Goal: Task Accomplishment & Management: Manage account settings

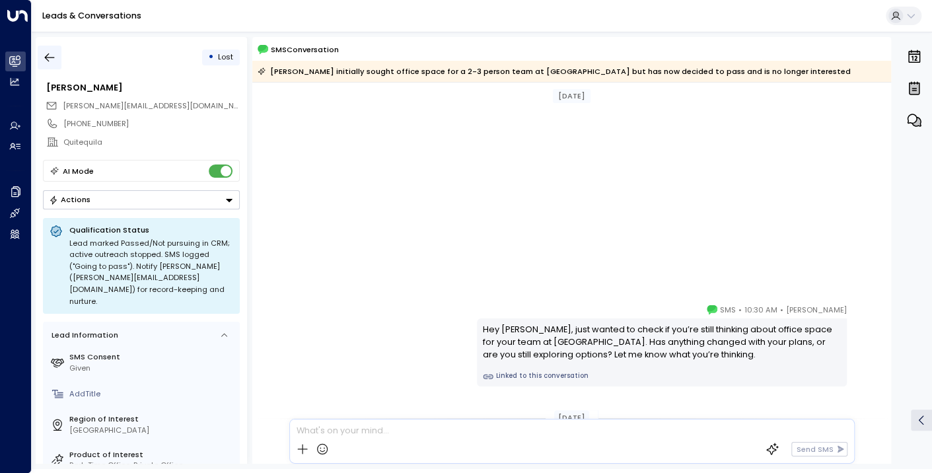
scroll to position [332, 0]
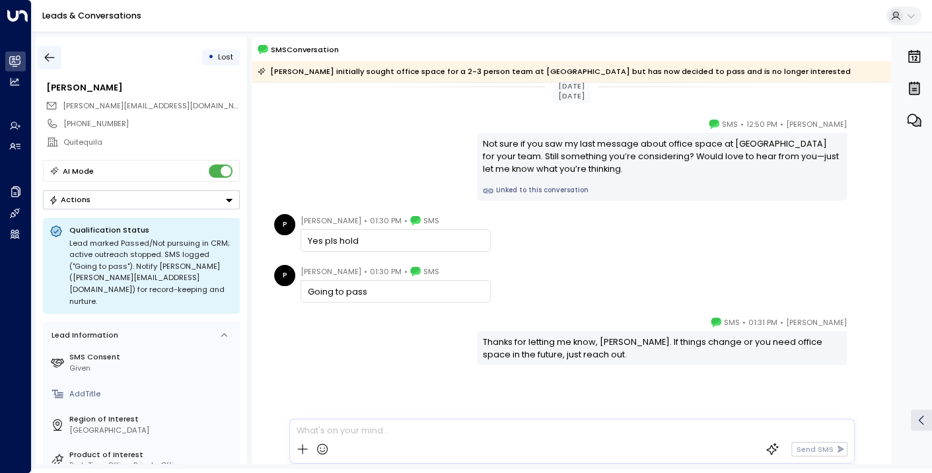
click at [51, 55] on icon "button" at bounding box center [49, 57] width 13 height 13
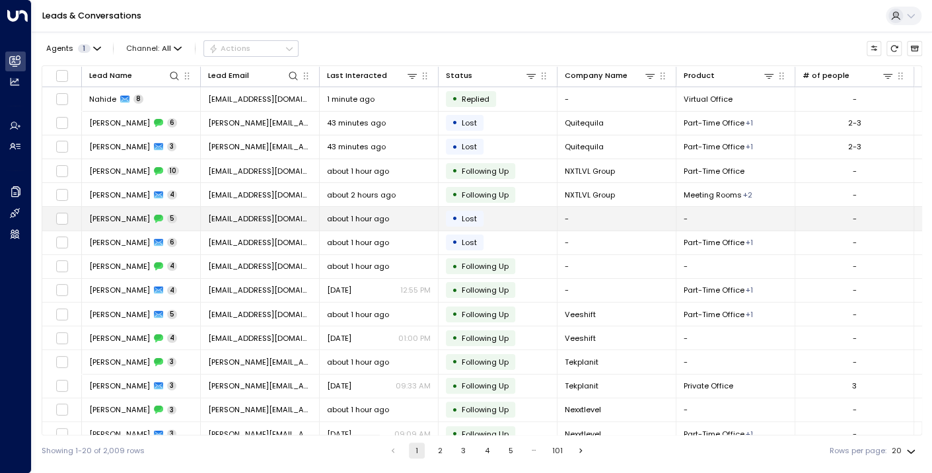
click at [104, 215] on span "[PERSON_NAME]" at bounding box center [119, 218] width 61 height 11
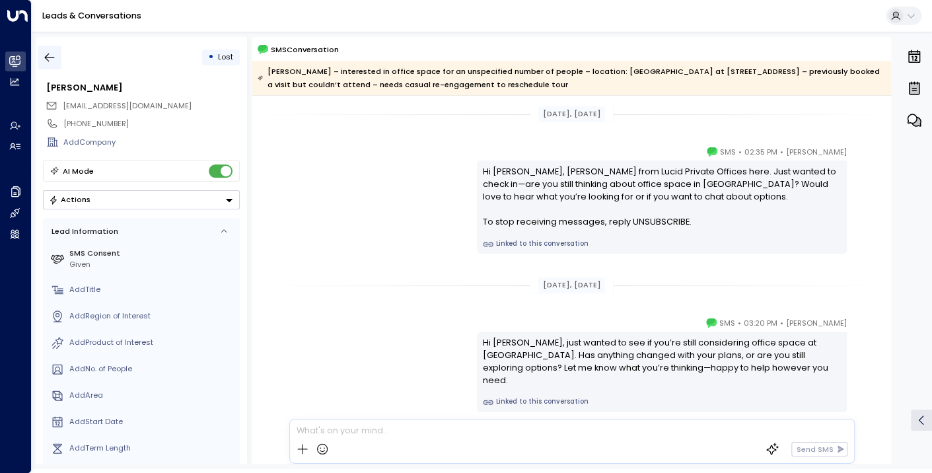
click at [48, 56] on icon "button" at bounding box center [49, 57] width 13 height 13
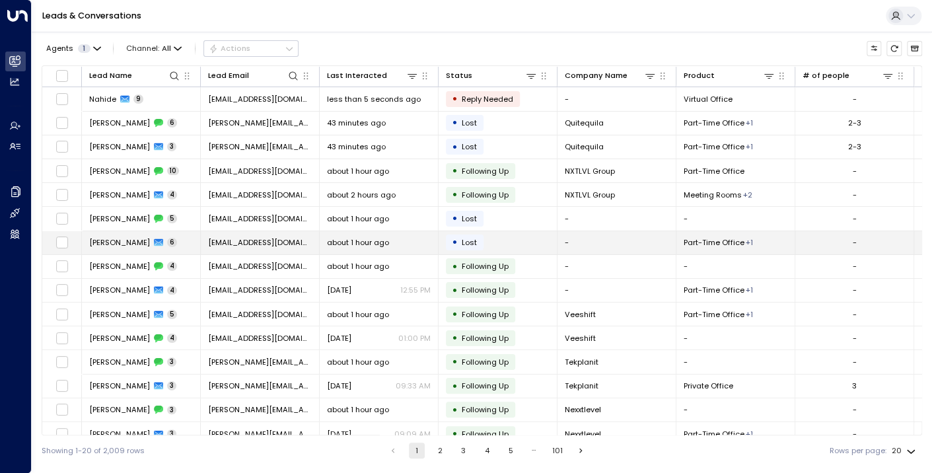
click at [108, 238] on span "[PERSON_NAME]" at bounding box center [119, 242] width 61 height 11
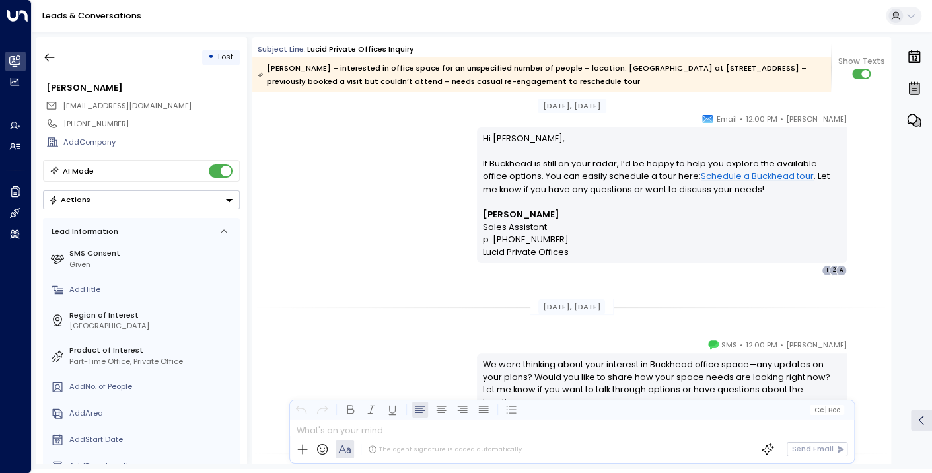
scroll to position [1343, 0]
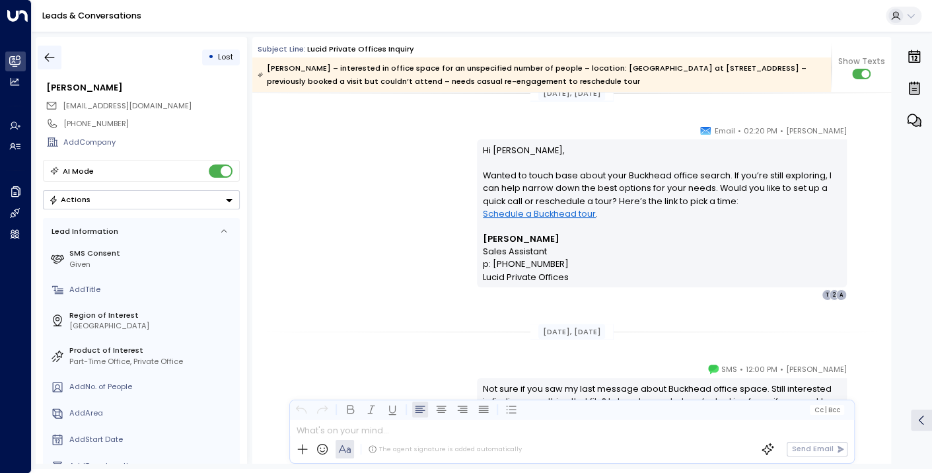
click at [46, 58] on icon "button" at bounding box center [50, 58] width 10 height 9
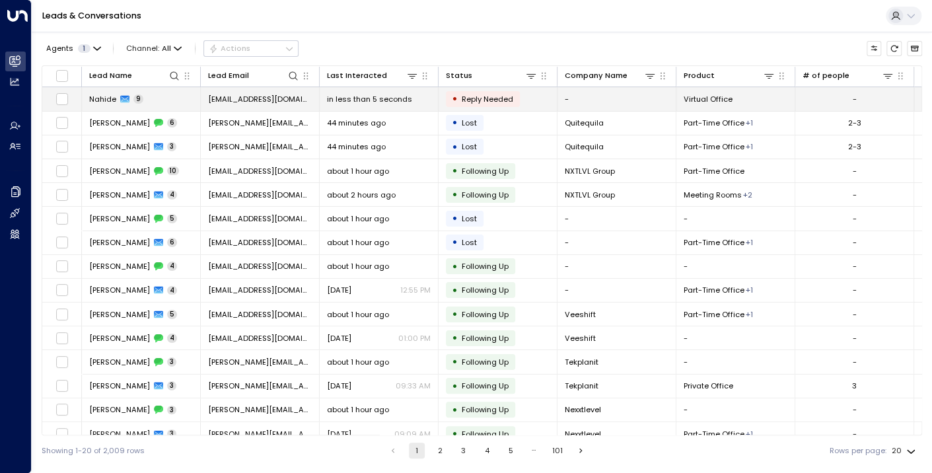
click at [102, 101] on span "Nahide" at bounding box center [102, 99] width 27 height 11
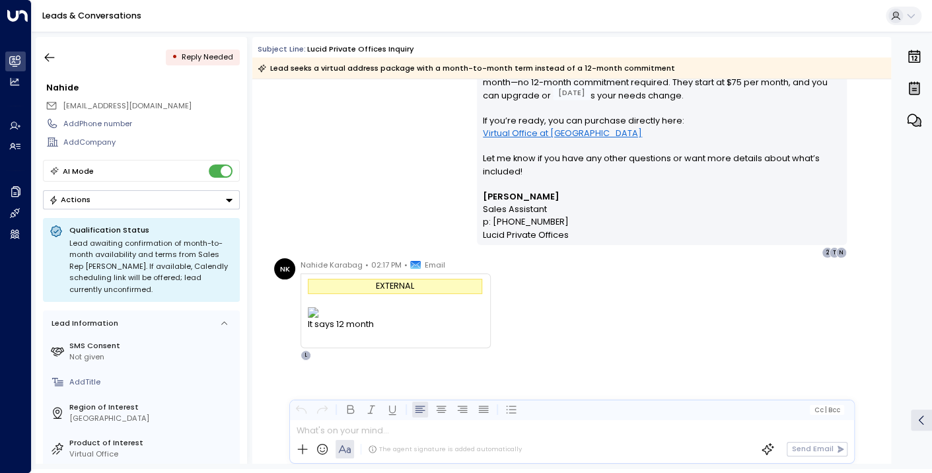
scroll to position [3748, 0]
click at [426, 447] on div "The agent signature is added automatically" at bounding box center [445, 449] width 154 height 9
click at [422, 454] on div "The agent signature is added automatically" at bounding box center [409, 449] width 226 height 18
click at [419, 447] on div "The agent signature is added automatically" at bounding box center [445, 449] width 154 height 9
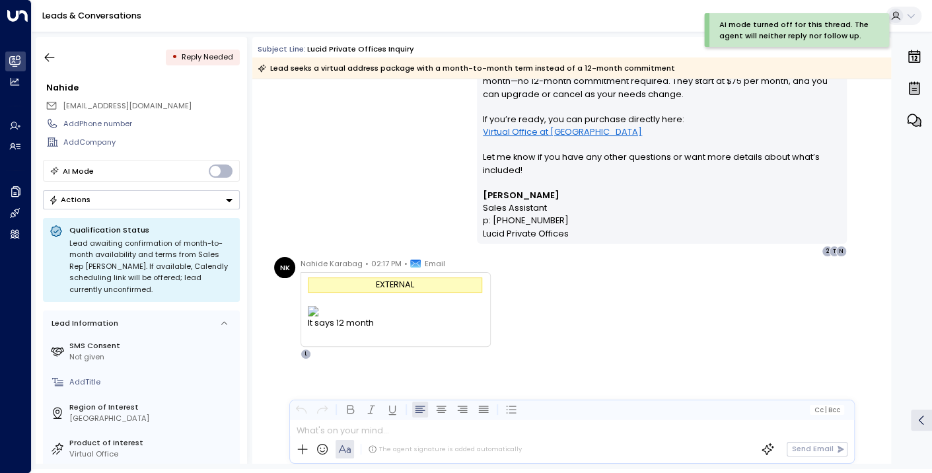
click at [385, 450] on div "The agent signature is added automatically" at bounding box center [445, 449] width 154 height 9
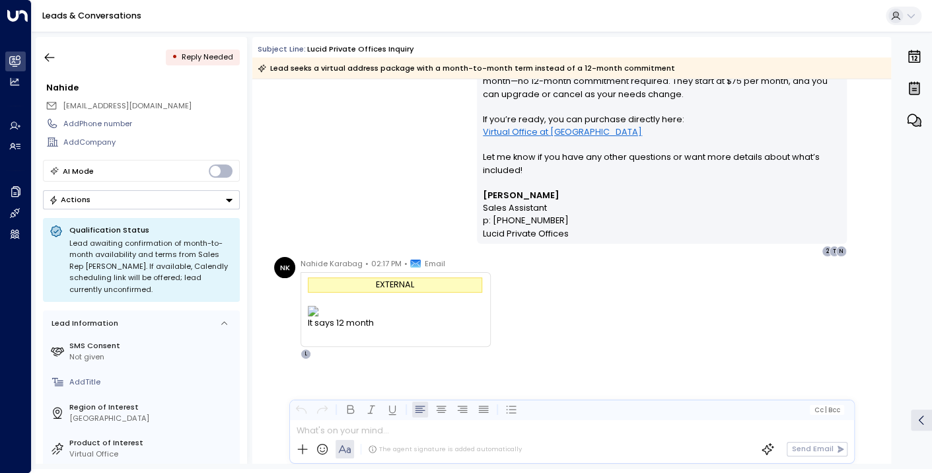
click at [370, 431] on p at bounding box center [575, 431] width 556 height 13
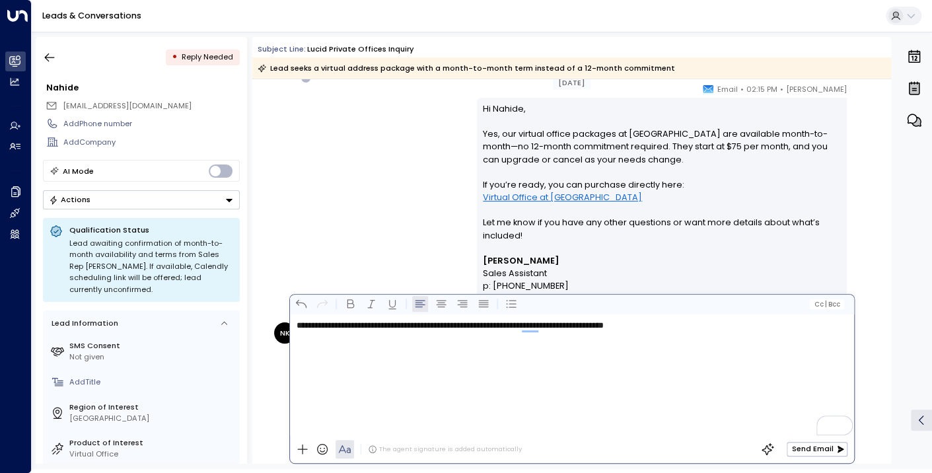
scroll to position [2525, 0]
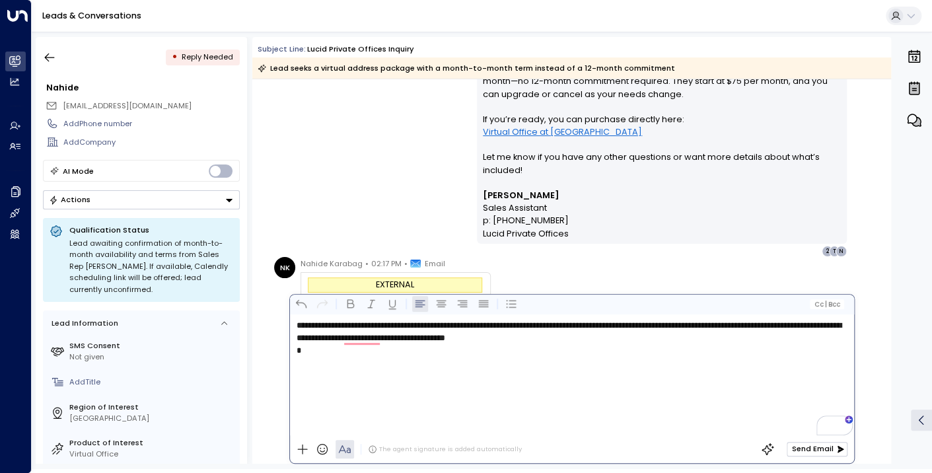
click at [836, 452] on icon "button" at bounding box center [840, 449] width 8 height 8
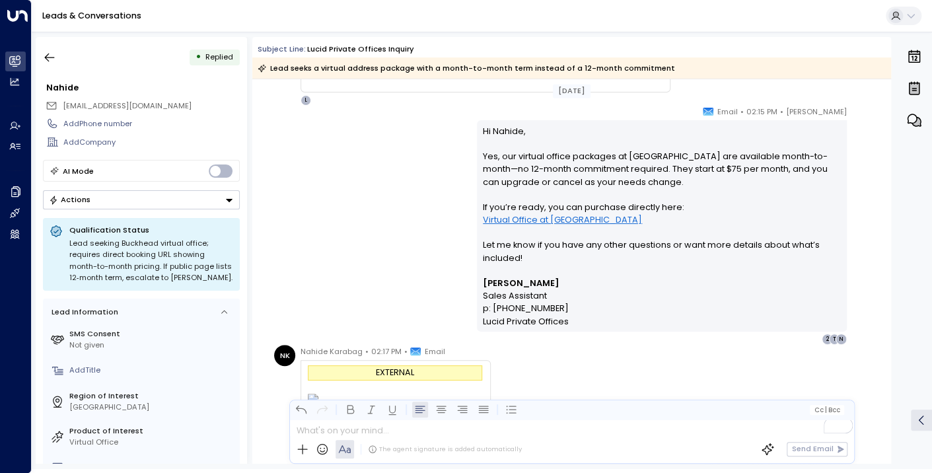
scroll to position [2702, 0]
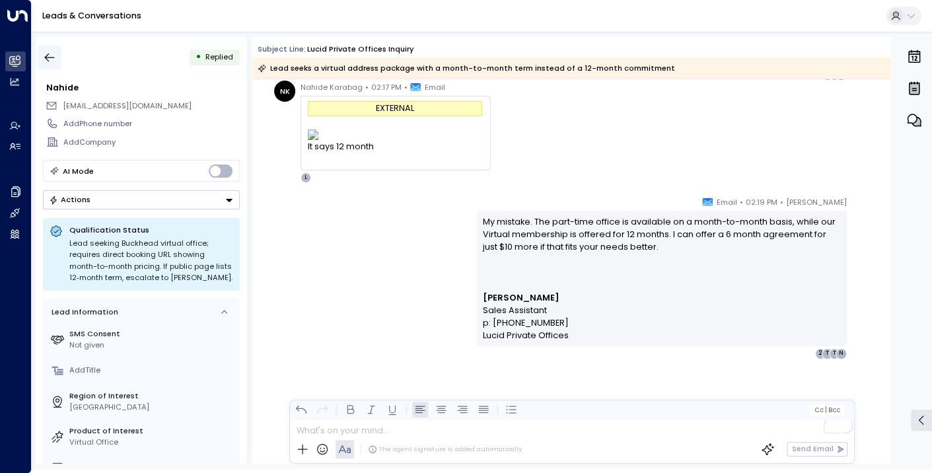
click at [55, 54] on icon "button" at bounding box center [49, 57] width 13 height 13
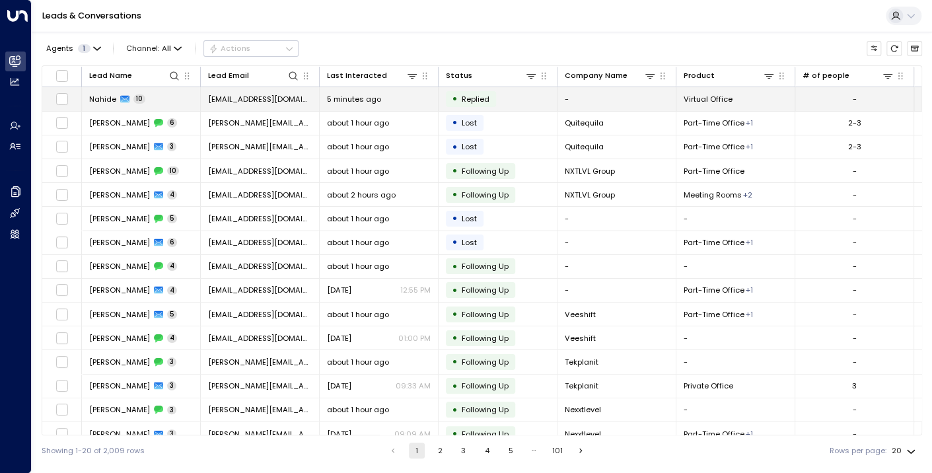
click at [101, 94] on span "Nahide" at bounding box center [102, 99] width 27 height 11
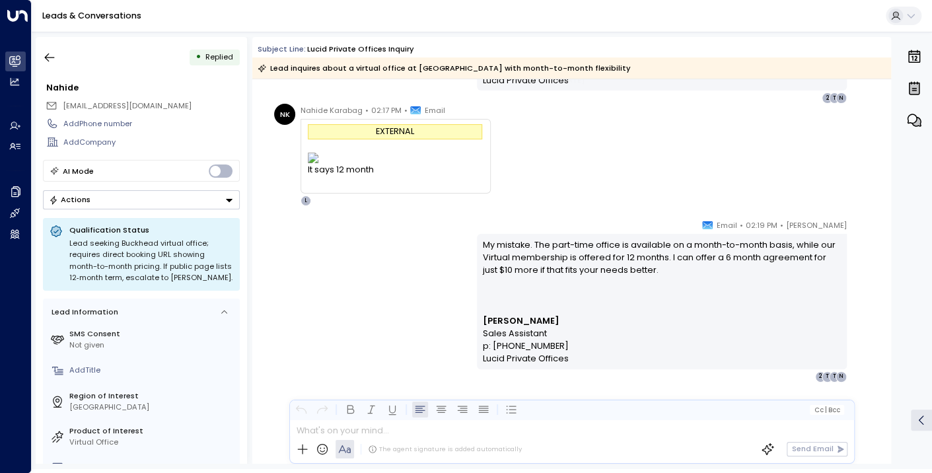
scroll to position [4078, 0]
